Goal: Task Accomplishment & Management: Manage account settings

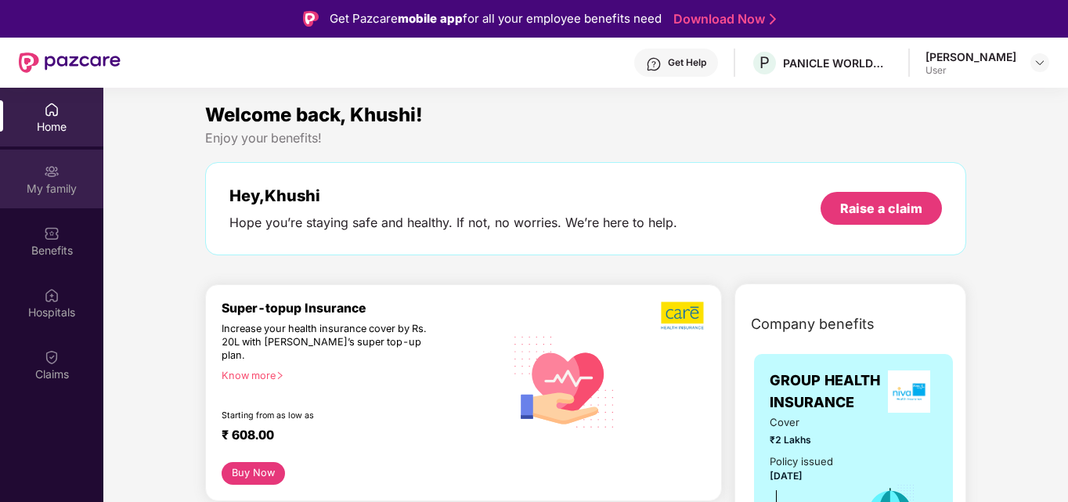
click at [56, 182] on div "My family" at bounding box center [51, 189] width 103 height 16
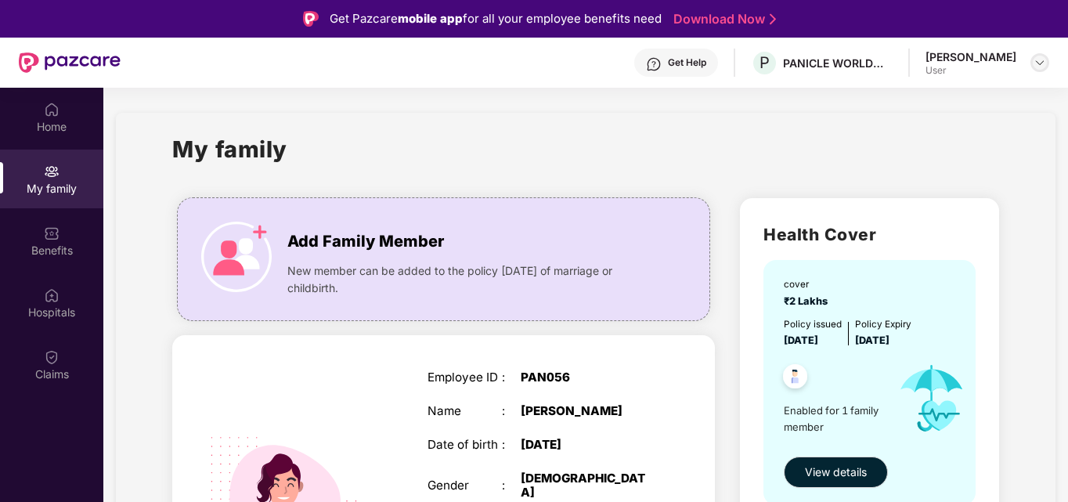
click at [1046, 64] on div at bounding box center [1040, 62] width 19 height 19
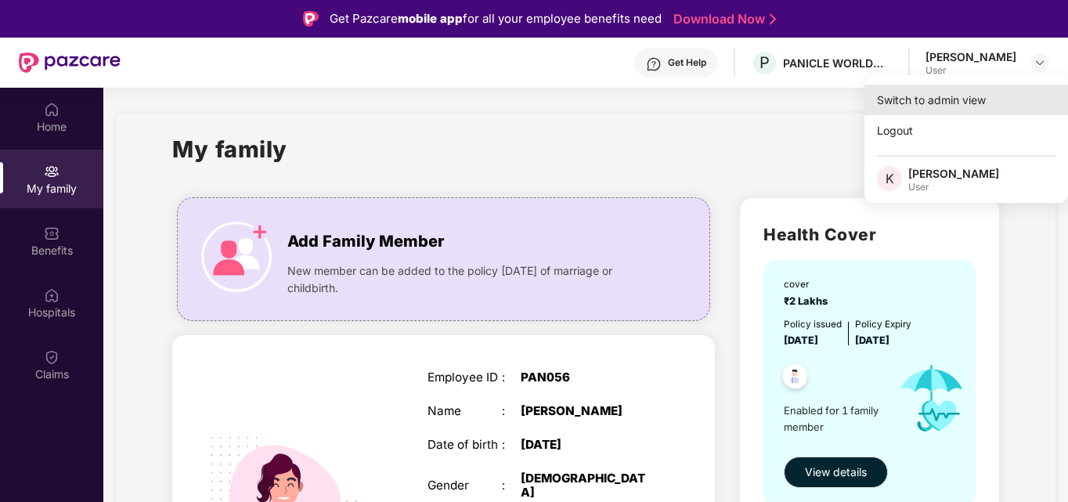
click at [948, 106] on div "Switch to admin view" at bounding box center [967, 100] width 204 height 31
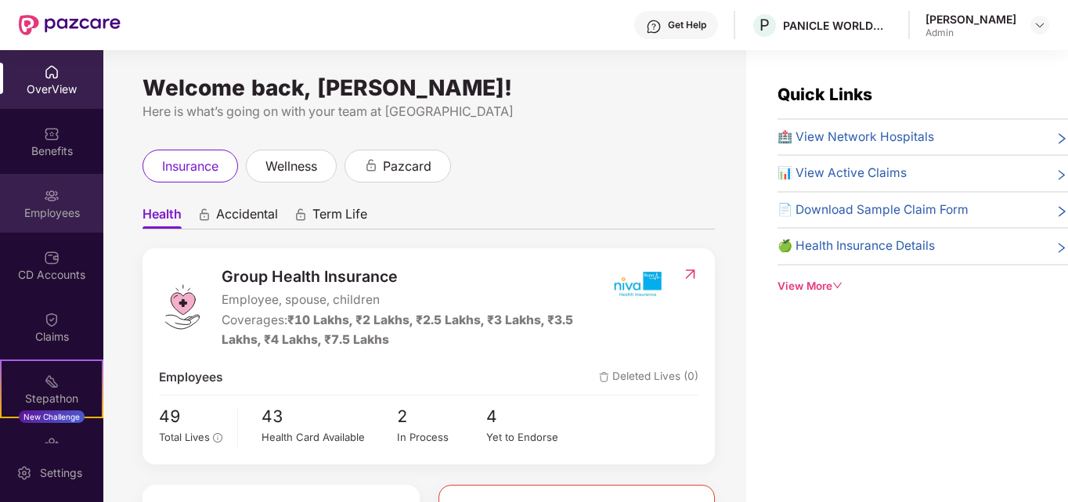
click at [38, 212] on div "Employees" at bounding box center [51, 213] width 103 height 16
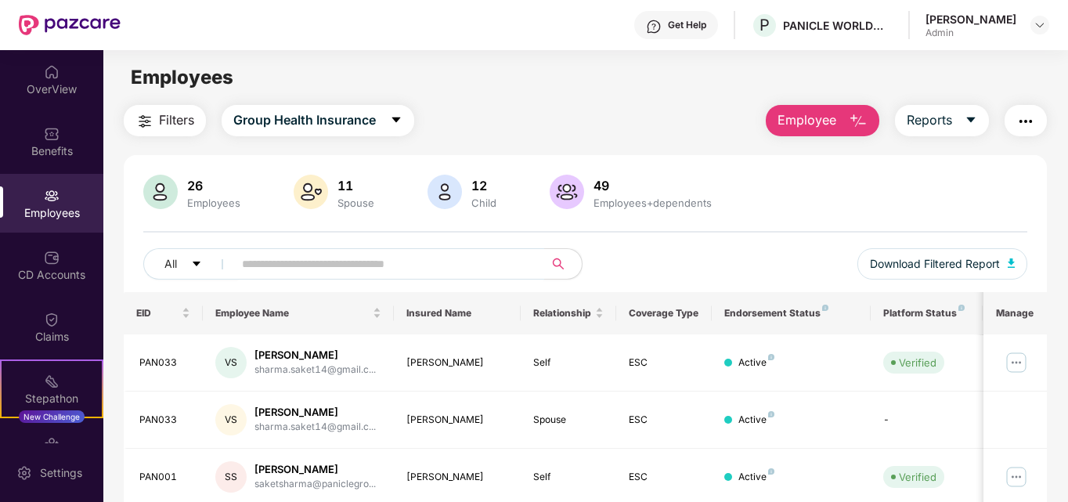
click at [327, 267] on input "text" at bounding box center [382, 263] width 281 height 23
type input "*****"
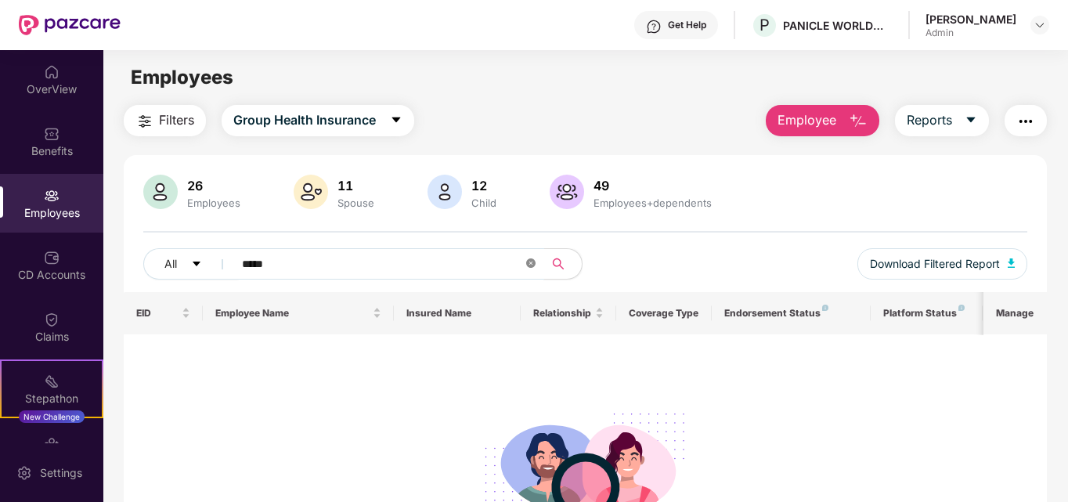
click at [529, 268] on icon "close-circle" at bounding box center [530, 262] width 9 height 9
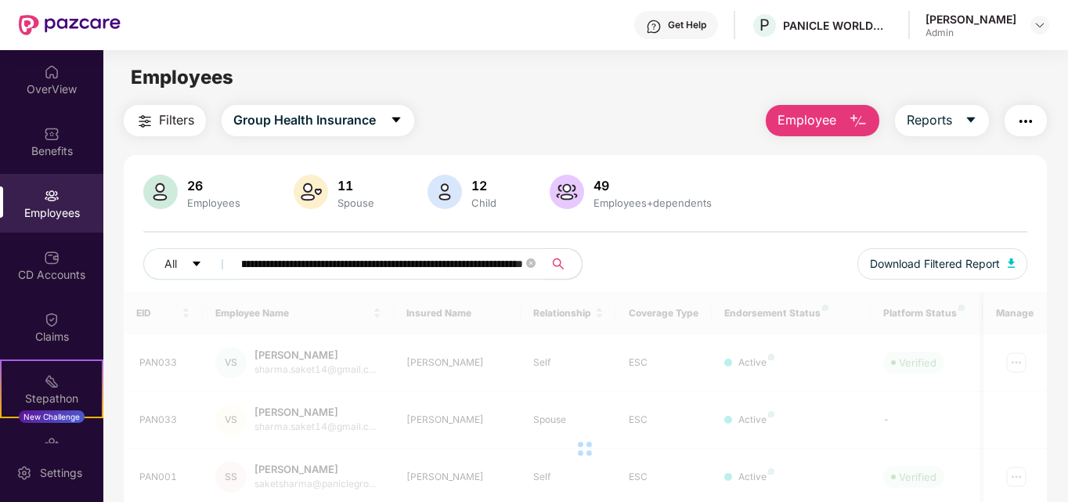
scroll to position [0, 204]
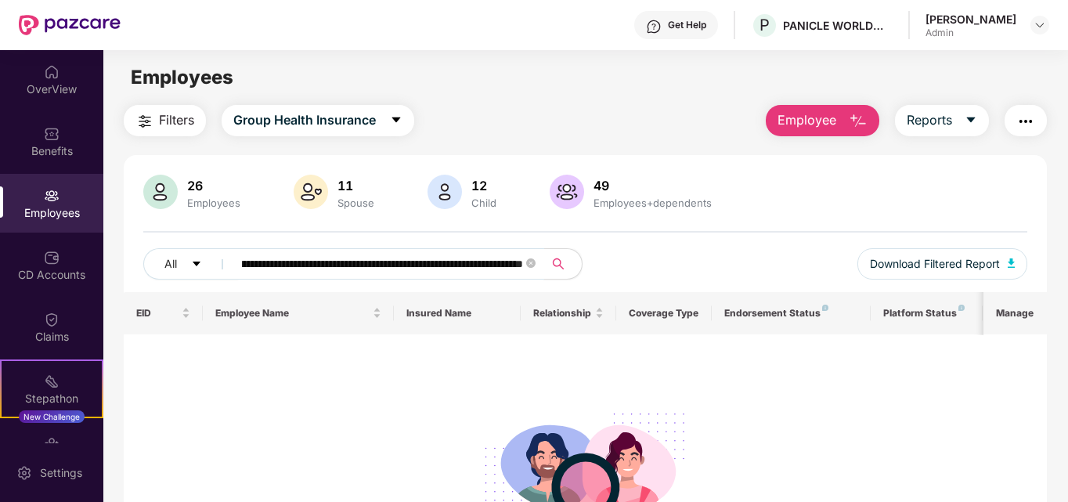
type input "*"
